Goal: Information Seeking & Learning: Check status

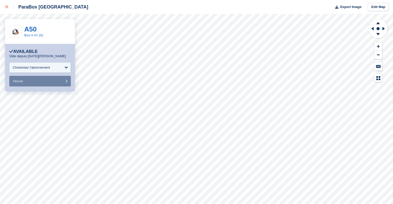
click at [6, 6] on icon at bounding box center [6, 6] width 3 height 3
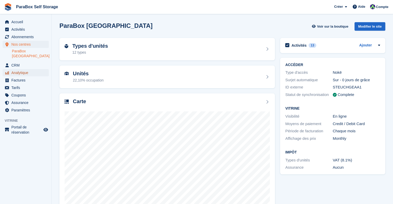
click at [18, 69] on span "Analytique" at bounding box center [26, 72] width 31 height 7
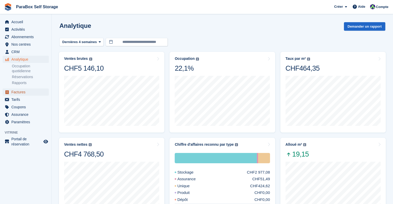
click at [24, 93] on span "Factures" at bounding box center [26, 92] width 31 height 7
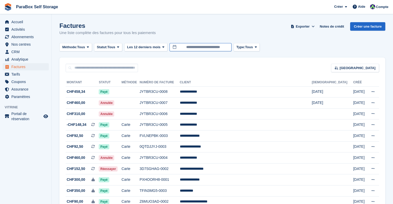
click at [199, 47] on input "**********" at bounding box center [201, 47] width 62 height 9
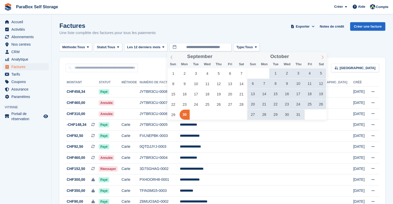
click at [323, 57] on icon at bounding box center [323, 58] width 4 height 4
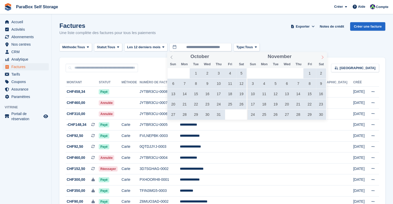
click at [323, 57] on icon at bounding box center [323, 58] width 4 height 4
type input "****"
click at [323, 57] on icon at bounding box center [323, 58] width 4 height 4
type input "****"
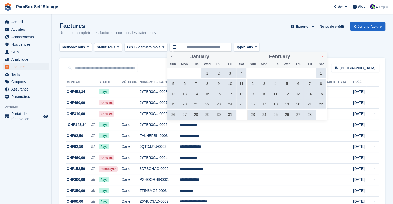
click at [323, 57] on icon at bounding box center [323, 58] width 4 height 4
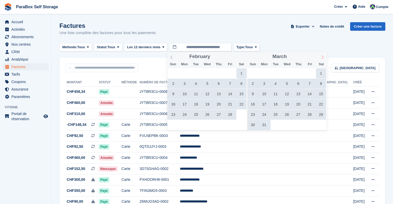
click at [323, 57] on icon at bounding box center [323, 58] width 4 height 4
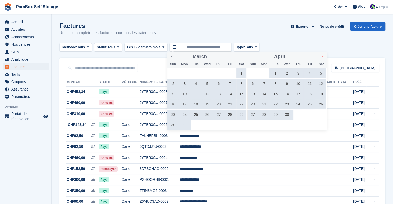
click at [323, 57] on icon at bounding box center [323, 58] width 4 height 4
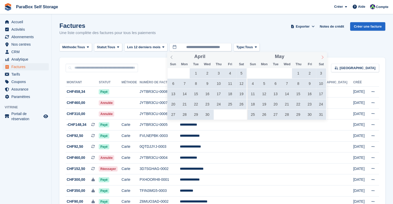
click at [323, 57] on icon at bounding box center [323, 58] width 4 height 4
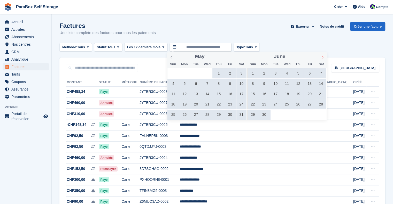
click at [323, 57] on icon at bounding box center [323, 58] width 4 height 4
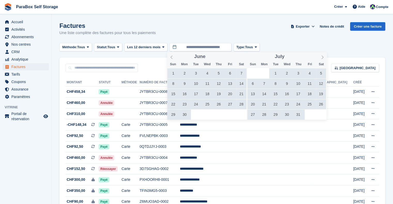
click at [273, 74] on span "1" at bounding box center [276, 73] width 10 height 10
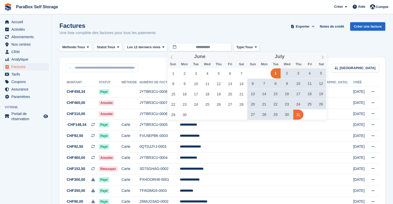
click at [297, 116] on span "31" at bounding box center [298, 115] width 10 height 10
type input "**********"
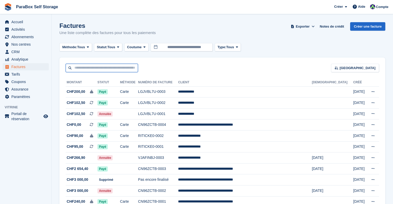
click at [118, 65] on input "text" at bounding box center [102, 68] width 72 height 9
type input "******"
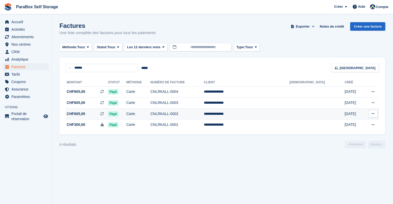
click at [204, 117] on td "CNLRKALL-0002" at bounding box center [177, 114] width 54 height 11
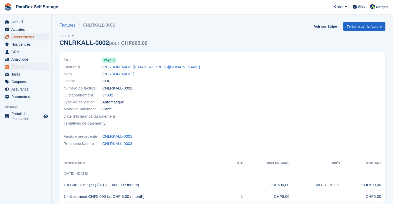
click at [32, 37] on span "Abonnements" at bounding box center [26, 36] width 31 height 7
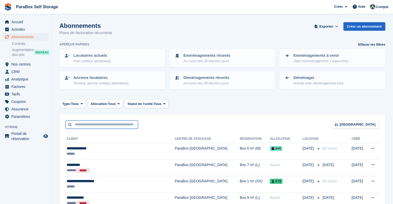
click at [98, 124] on input "text" at bounding box center [102, 125] width 72 height 9
type input "*****"
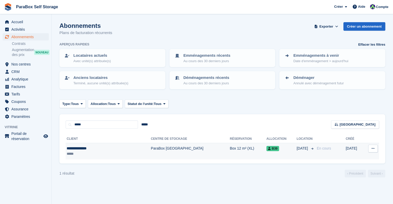
click at [174, 150] on td "ParaBox [GEOGRAPHIC_DATA]" at bounding box center [190, 151] width 79 height 16
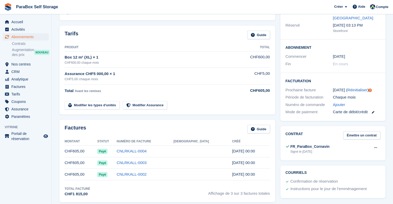
scroll to position [78, 0]
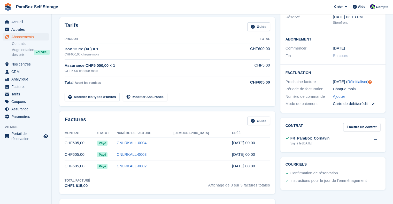
click at [232, 187] on span "Affichage de 3 sur 3 factures totales" at bounding box center [239, 184] width 62 height 11
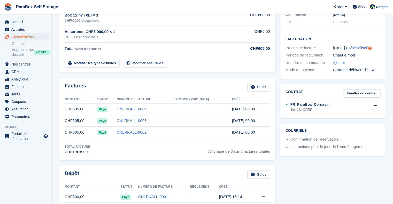
scroll to position [129, 0]
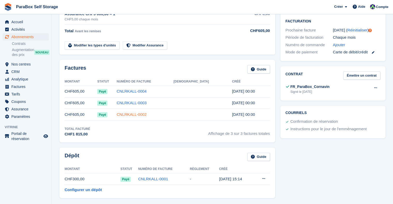
click at [144, 113] on link "CNLRKALL-0002" at bounding box center [132, 114] width 30 height 4
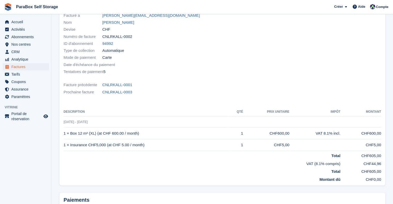
scroll to position [105, 0]
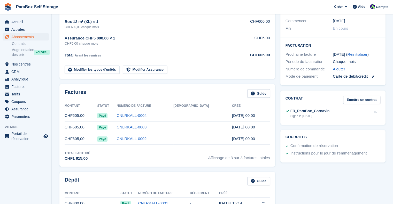
scroll to position [129, 0]
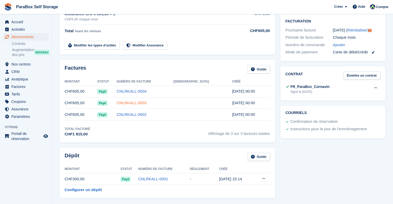
click at [145, 103] on link "CNLRKALL-0003" at bounding box center [132, 103] width 30 height 4
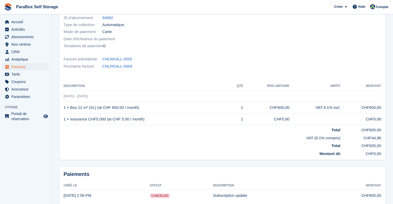
scroll to position [105, 0]
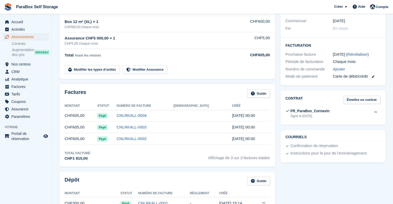
scroll to position [129, 0]
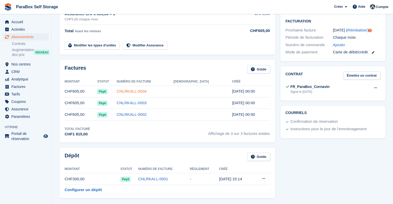
click at [144, 90] on link "CNLRKALL-0004" at bounding box center [132, 91] width 30 height 4
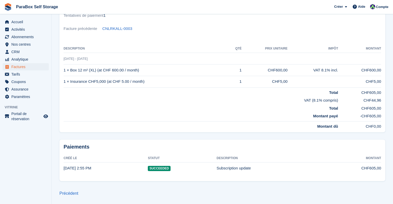
scroll to position [30, 0]
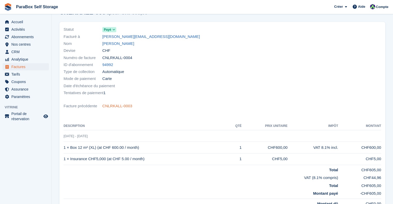
click at [111, 106] on link "CNLRKALL-0003" at bounding box center [117, 106] width 30 height 6
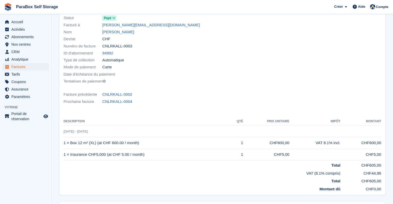
scroll to position [103, 0]
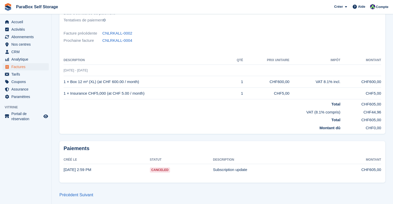
click at [162, 171] on span "Canceled" at bounding box center [160, 170] width 20 height 5
drag, startPoint x: 162, startPoint y: 171, endPoint x: 131, endPoint y: 133, distance: 49.2
click at [131, 133] on div "Statut Payé Facturé à nathan@martinedericheville.com Nom Martine Thiriet Devise…" at bounding box center [222, 41] width 326 height 185
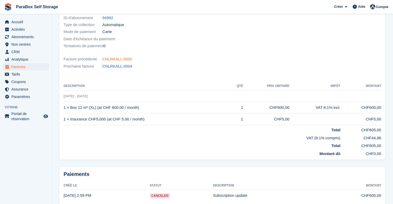
click at [112, 58] on link "CNLRKALL-0002" at bounding box center [117, 59] width 30 height 6
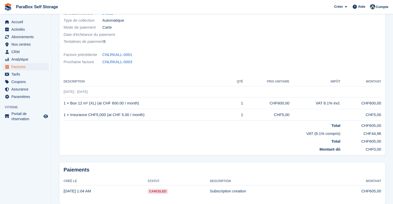
scroll to position [52, 0]
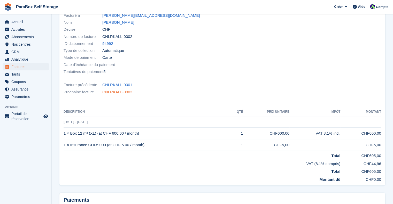
click at [124, 91] on link "CNLRKALL-0003" at bounding box center [117, 92] width 30 height 6
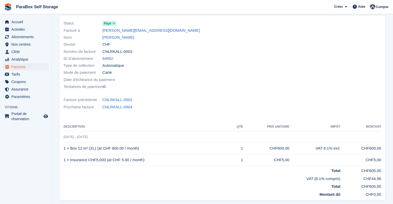
scroll to position [103, 0]
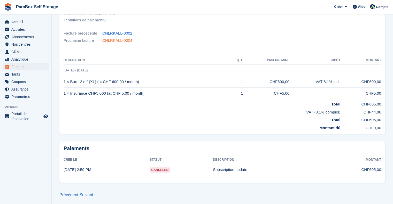
click at [121, 41] on link "CNLRKALL-0004" at bounding box center [117, 41] width 30 height 6
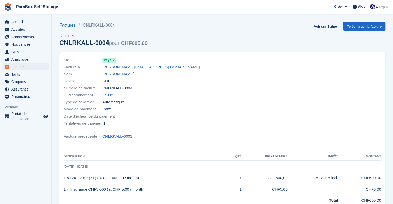
click at [112, 60] on icon at bounding box center [113, 60] width 3 height 3
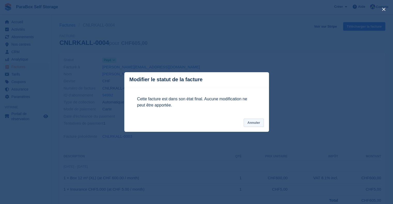
click at [257, 122] on button "Annuler" at bounding box center [254, 123] width 20 height 9
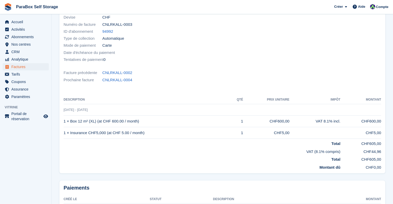
scroll to position [26, 0]
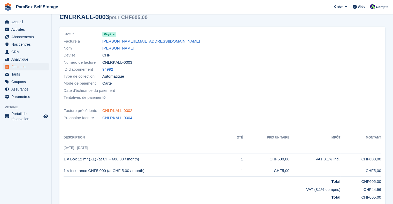
click at [119, 112] on link "CNLRKALL-0002" at bounding box center [117, 111] width 30 height 6
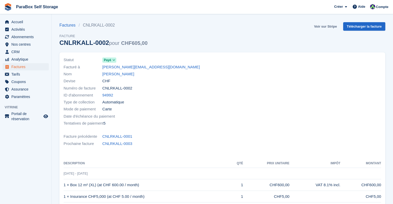
click at [326, 29] on link "Voir sur Stripe" at bounding box center [325, 26] width 27 height 9
click at [23, 37] on span "Abonnements" at bounding box center [26, 36] width 31 height 7
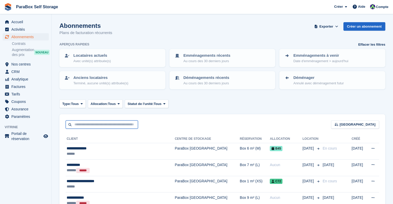
click at [119, 125] on input "text" at bounding box center [102, 125] width 72 height 9
type input "******"
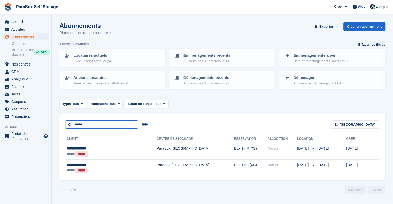
drag, startPoint x: 86, startPoint y: 124, endPoint x: 53, endPoint y: 123, distance: 33.1
click at [53, 123] on section "Abonnements Plans de facturation récurrents Exporter Exporter Abonnements Expor…" at bounding box center [222, 102] width 341 height 204
type input "******"
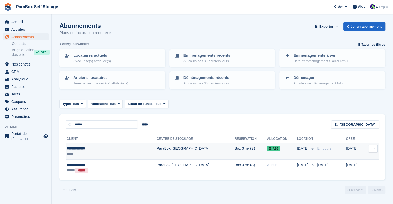
click at [172, 155] on td "ParaBox [GEOGRAPHIC_DATA]" at bounding box center [196, 151] width 78 height 17
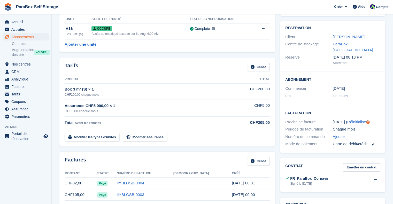
scroll to position [26, 0]
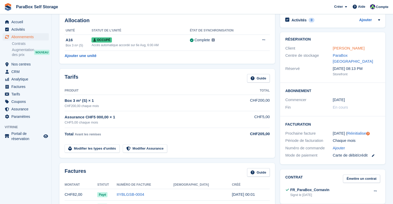
click at [355, 49] on link "[PERSON_NAME]" at bounding box center [349, 48] width 32 height 4
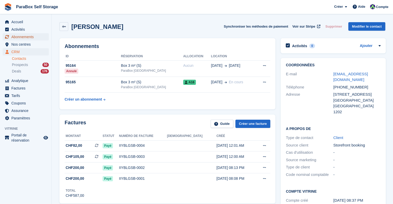
click at [28, 37] on span "Abonnements" at bounding box center [26, 36] width 31 height 7
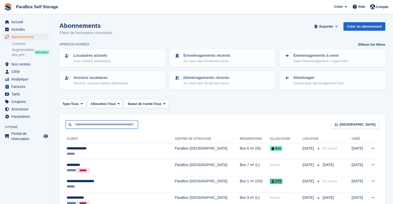
click at [100, 121] on input "text" at bounding box center [102, 125] width 72 height 9
type input "****"
